Goal: Information Seeking & Learning: Learn about a topic

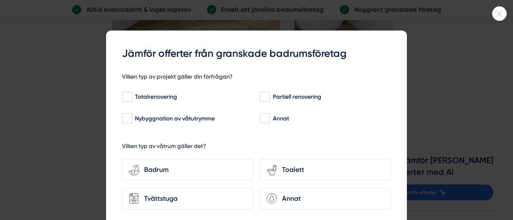
scroll to position [2298, 0]
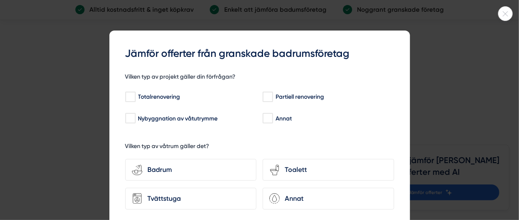
click at [503, 13] on icon at bounding box center [506, 13] width 14 height 5
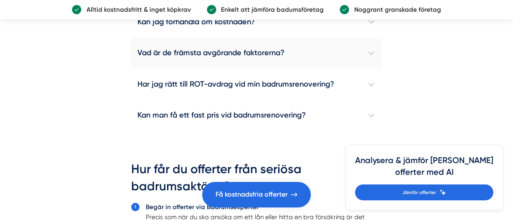
scroll to position [2465, 0]
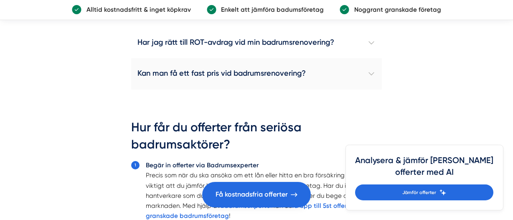
drag, startPoint x: 369, startPoint y: 87, endPoint x: 379, endPoint y: 94, distance: 13.0
click at [369, 87] on h4 "Kan man få ett fast pris vid badrumsrenovering?" at bounding box center [256, 73] width 251 height 31
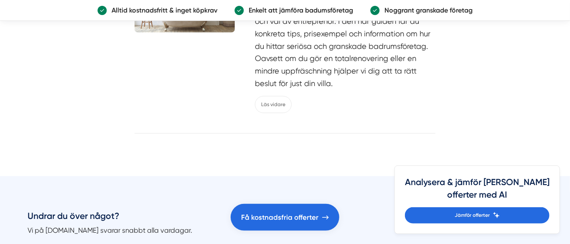
scroll to position [4175, 0]
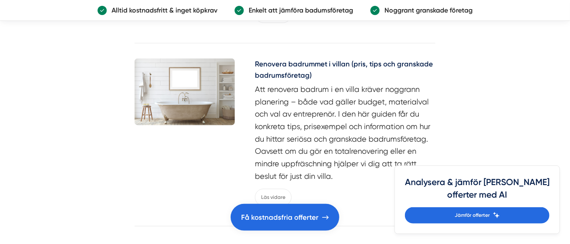
click at [226, 101] on img at bounding box center [185, 91] width 100 height 67
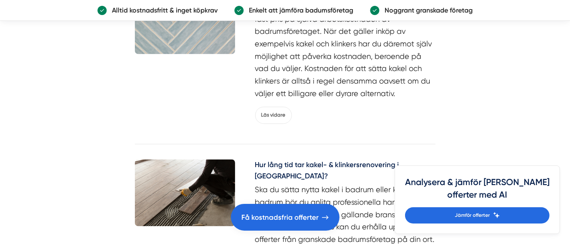
scroll to position [1807, 0]
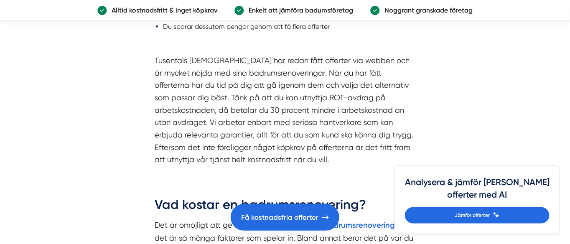
scroll to position [1810, 0]
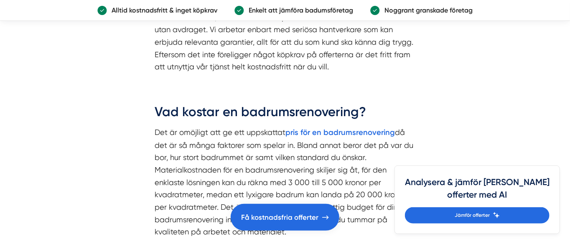
click at [449, 104] on article "Renovera badrum i villan En badrumsrenovering är ett fantastiskt sätt att förny…" at bounding box center [285, 39] width 570 height 3114
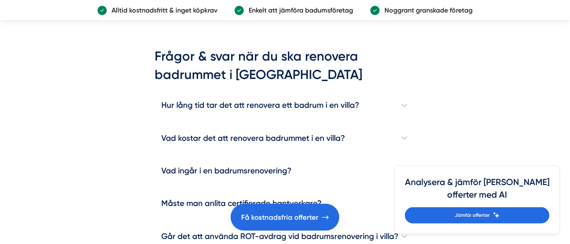
scroll to position [2321, 0]
